Goal: Information Seeking & Learning: Learn about a topic

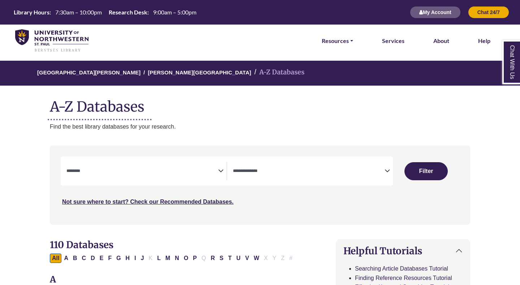
select select "Database Subject Filter"
select select "Database Types Filter"
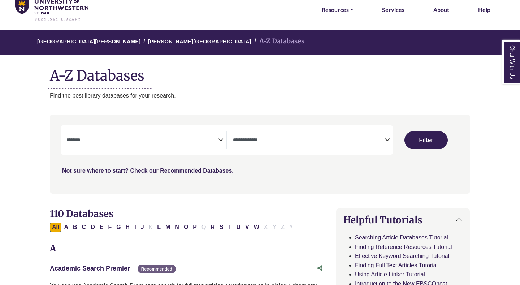
scroll to position [32, 0]
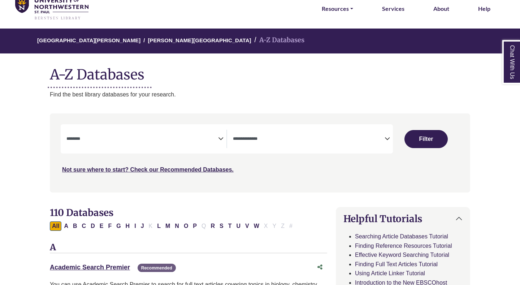
click at [209, 139] on textarea "Search" at bounding box center [142, 139] width 152 height 6
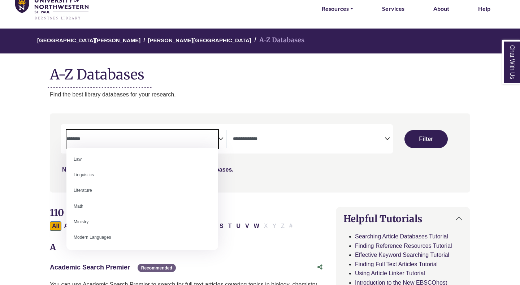
scroll to position [392, 0]
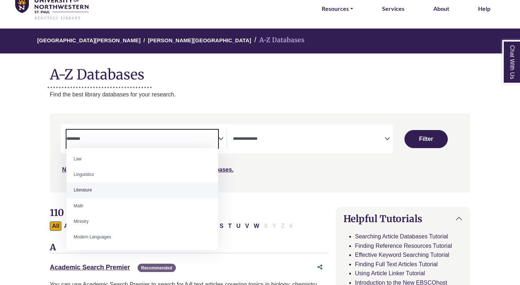
select select "*****"
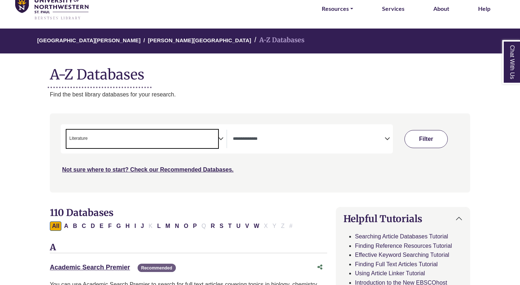
click at [422, 139] on button "Filter" at bounding box center [425, 139] width 43 height 18
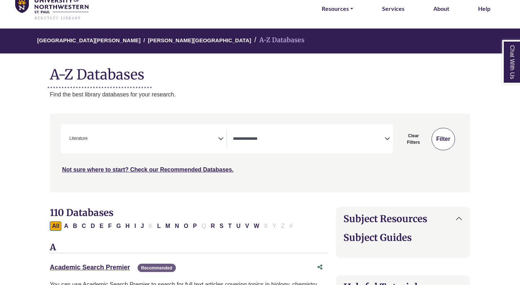
select select "Database Types Filter"
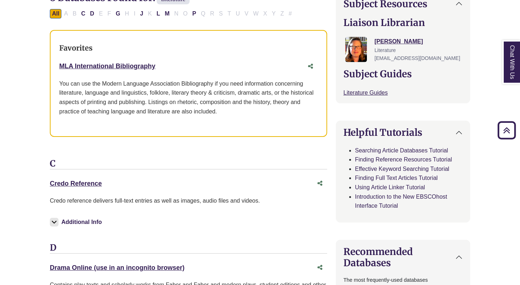
scroll to position [249, 0]
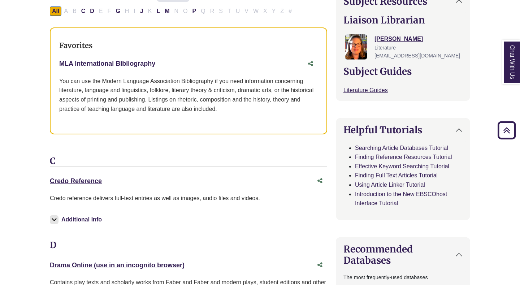
click at [124, 65] on link "MLA International Bibliography This link opens in a new window" at bounding box center [107, 63] width 96 height 7
drag, startPoint x: 161, startPoint y: 60, endPoint x: 56, endPoint y: 63, distance: 105.8
click at [56, 63] on div "Favorites MLA International Bibliography This link opens in a new window" at bounding box center [188, 80] width 277 height 107
copy link "MLA International Bibliography"
click at [75, 112] on div "You can use the Modern Language Association Bibliography if you need informatio…" at bounding box center [188, 95] width 258 height 37
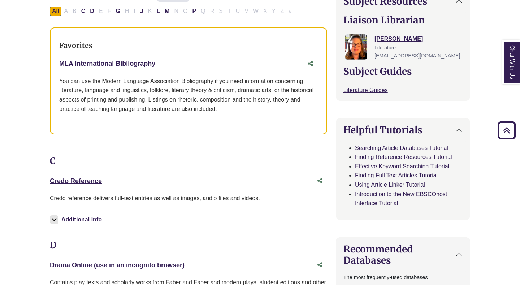
click at [208, 58] on div "MLA International Bibliography This link opens in a new window" at bounding box center [181, 63] width 244 height 10
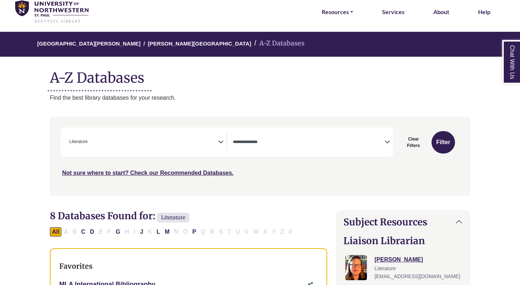
scroll to position [34, 0]
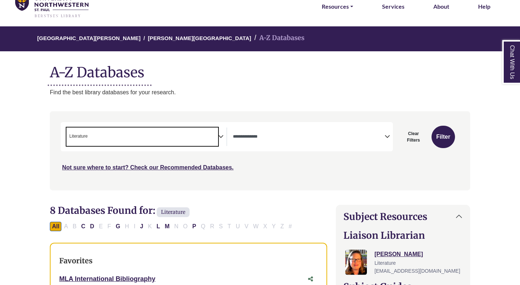
click at [217, 137] on span "× Literature" at bounding box center [142, 136] width 152 height 18
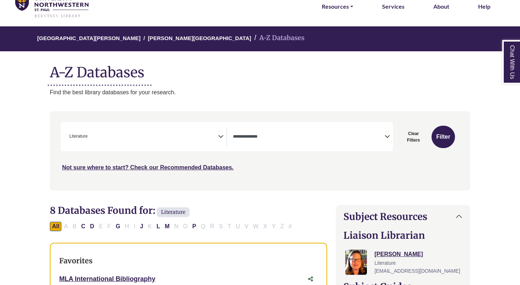
click at [217, 113] on nav "**********" at bounding box center [260, 150] width 420 height 79
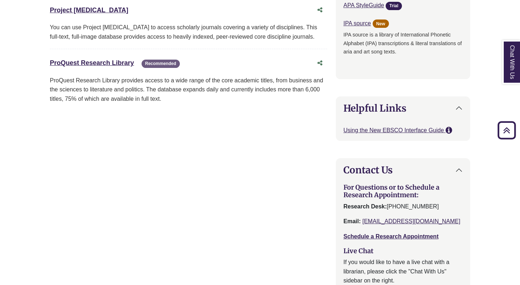
scroll to position [757, 0]
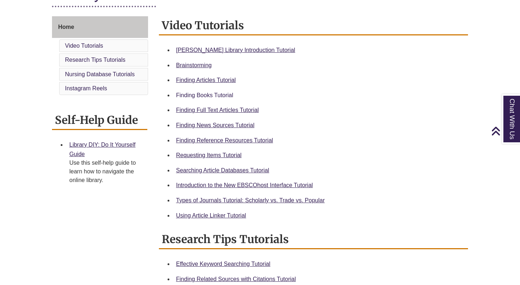
scroll to position [188, 0]
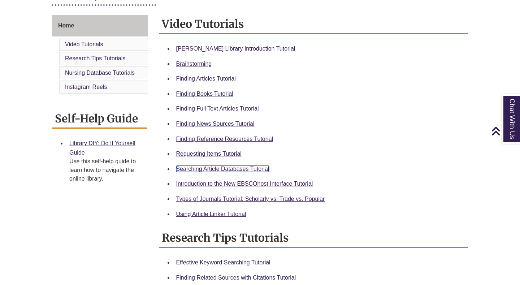
click at [202, 169] on link "Searching Article Databases Tutorial" at bounding box center [222, 169] width 93 height 6
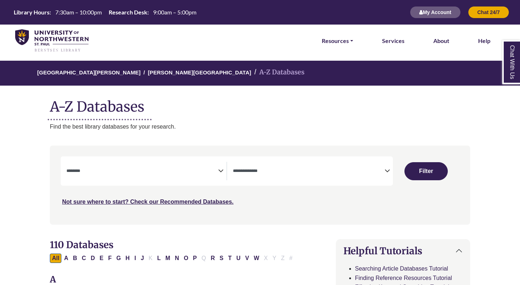
select select "Database Subject Filter"
select select "Database Types Filter"
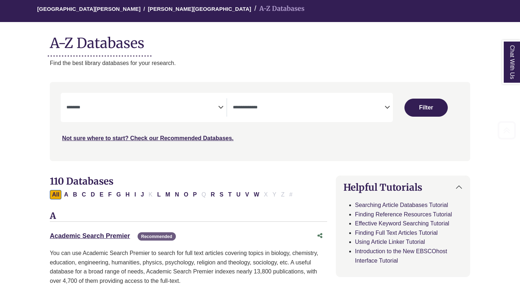
scroll to position [126, 0]
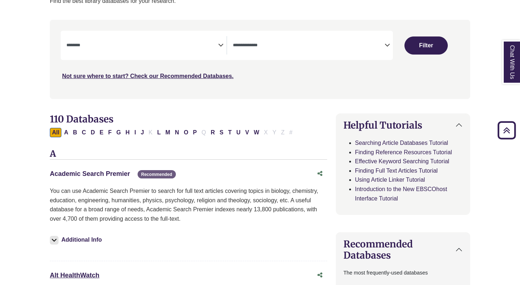
click at [80, 175] on link "Academic Search Premier This link opens in a new window" at bounding box center [90, 173] width 80 height 7
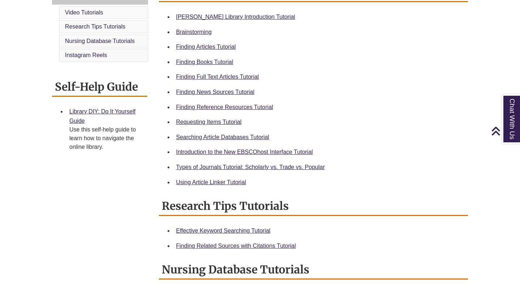
scroll to position [222, 0]
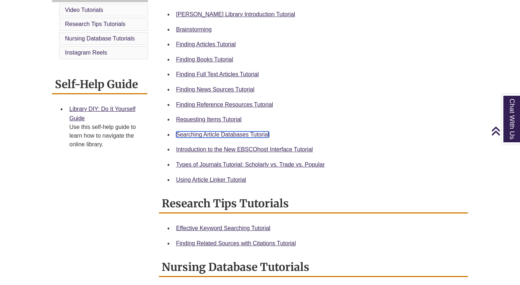
click at [204, 132] on link "Searching Article Databases Tutorial" at bounding box center [222, 134] width 93 height 6
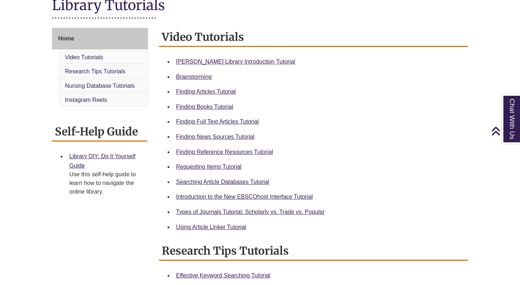
scroll to position [175, 0]
click at [218, 120] on link "Finding Full Text Articles Tutorial" at bounding box center [217, 122] width 83 height 6
click at [186, 226] on link "Using Article Linker Tutorial" at bounding box center [211, 227] width 70 height 6
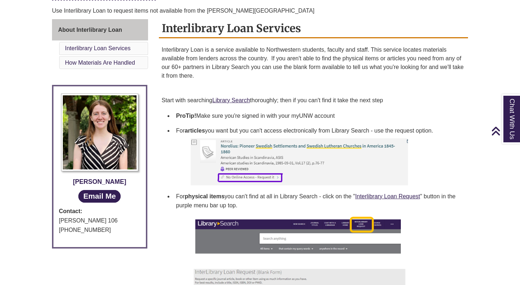
scroll to position [209, 0]
